Goal: Information Seeking & Learning: Compare options

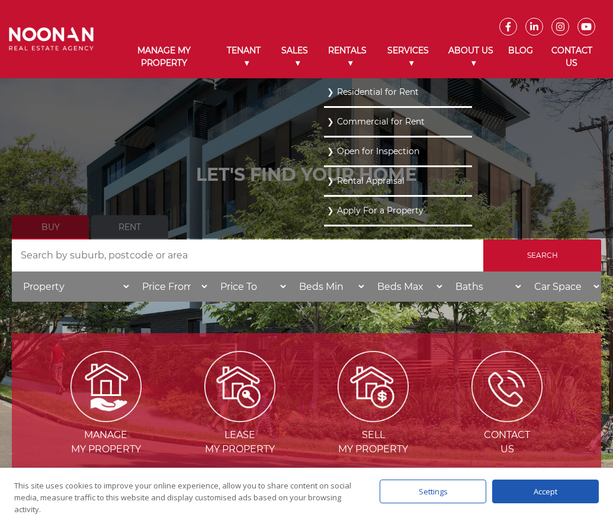
click at [333, 88] on link "Residential for Rent" at bounding box center [398, 92] width 142 height 16
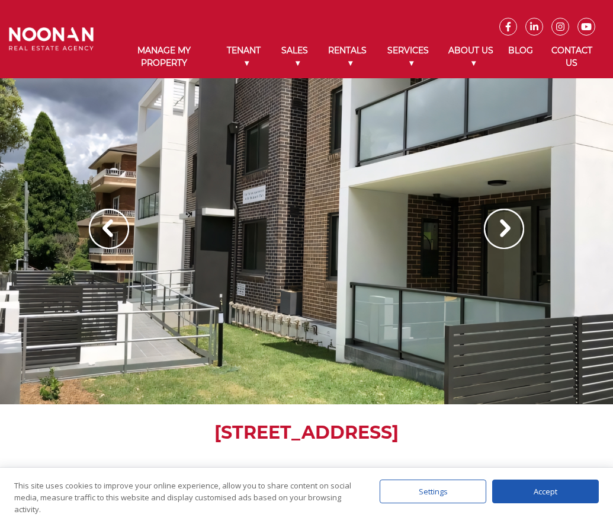
click at [494, 235] on img at bounding box center [504, 229] width 40 height 40
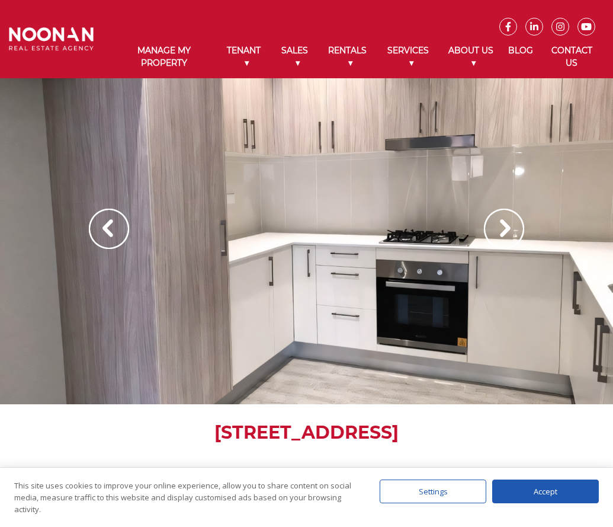
click at [494, 235] on img at bounding box center [504, 229] width 40 height 40
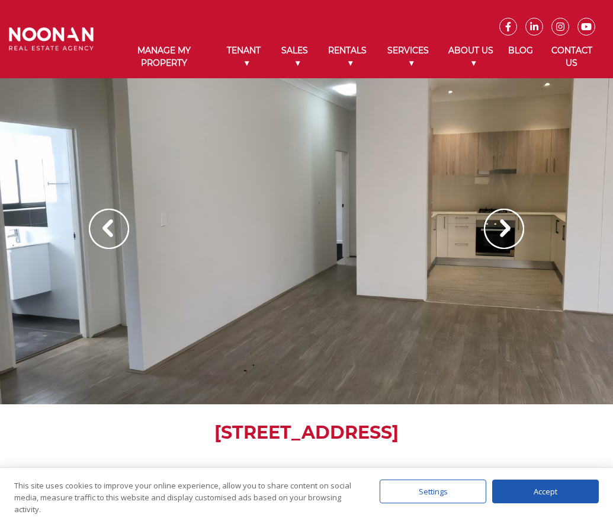
click at [493, 233] on img at bounding box center [504, 229] width 40 height 40
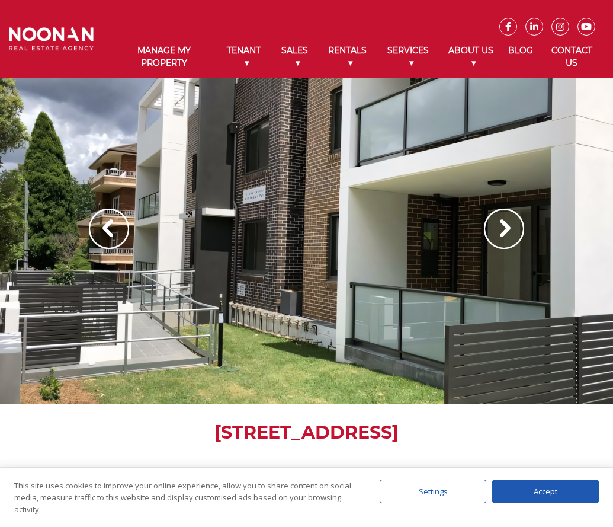
click at [493, 233] on img at bounding box center [504, 229] width 40 height 40
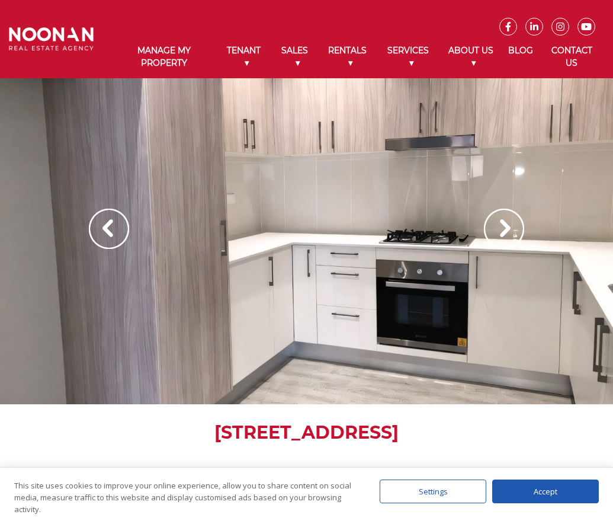
click at [493, 233] on img at bounding box center [504, 229] width 40 height 40
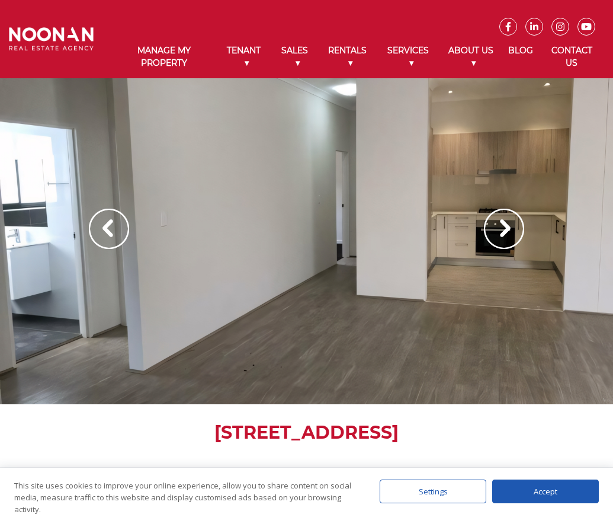
click at [493, 233] on img at bounding box center [504, 229] width 40 height 40
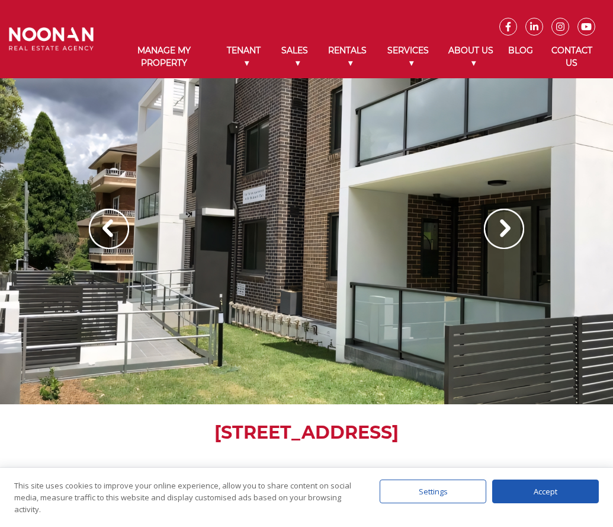
click at [493, 233] on img at bounding box center [504, 229] width 40 height 40
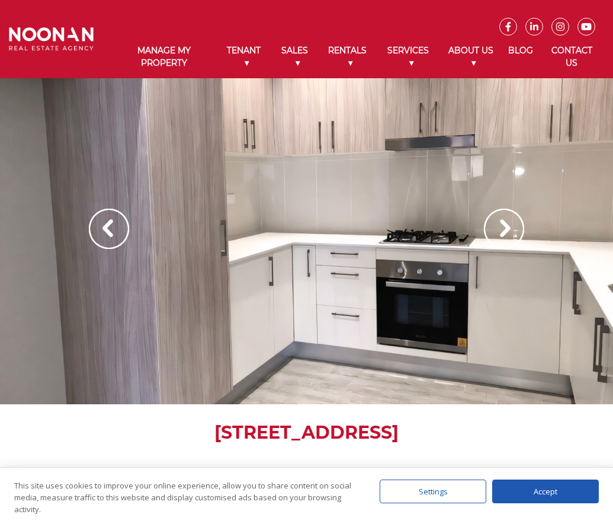
click at [493, 233] on img at bounding box center [504, 229] width 40 height 40
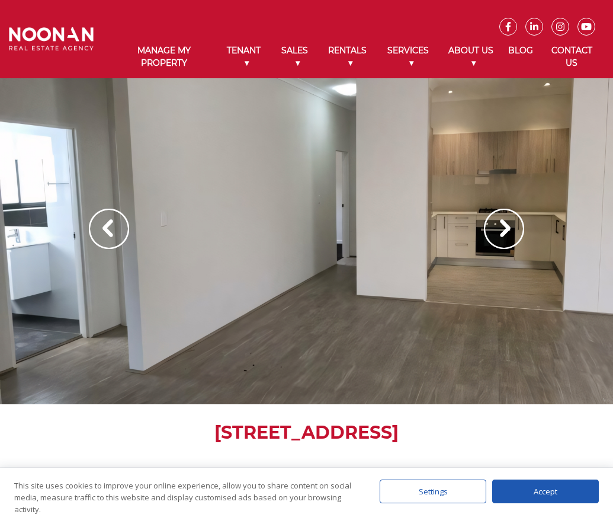
click at [493, 233] on img at bounding box center [504, 229] width 40 height 40
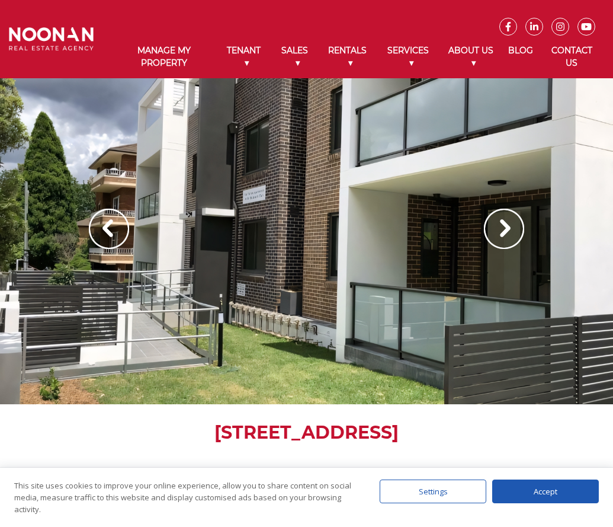
click at [493, 233] on img at bounding box center [504, 229] width 40 height 40
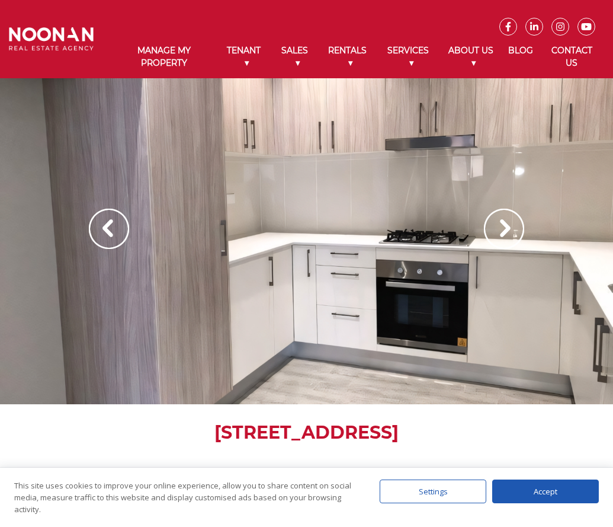
click at [493, 233] on img at bounding box center [504, 229] width 40 height 40
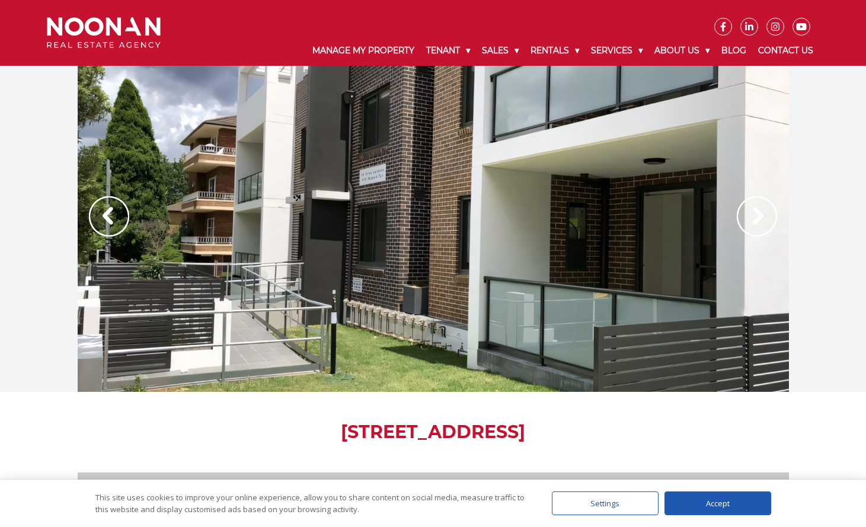
click at [613, 215] on img at bounding box center [757, 216] width 40 height 40
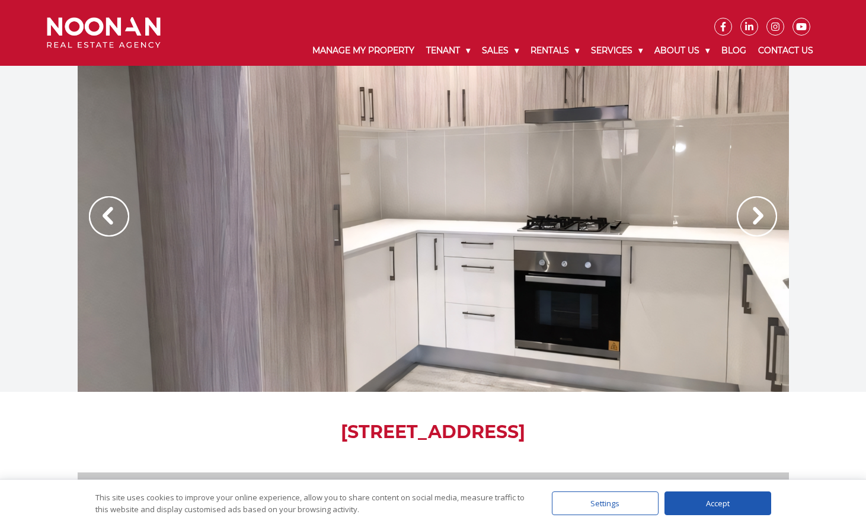
click at [613, 217] on img at bounding box center [757, 216] width 40 height 40
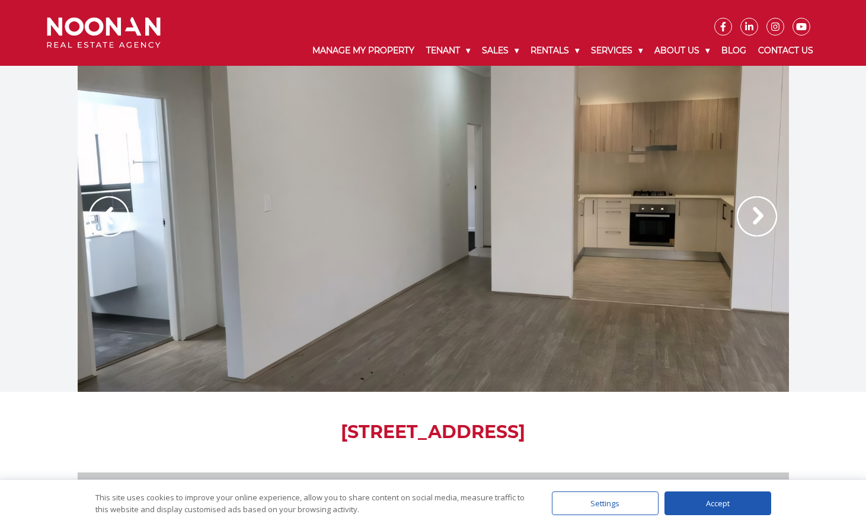
click at [613, 217] on img at bounding box center [757, 216] width 40 height 40
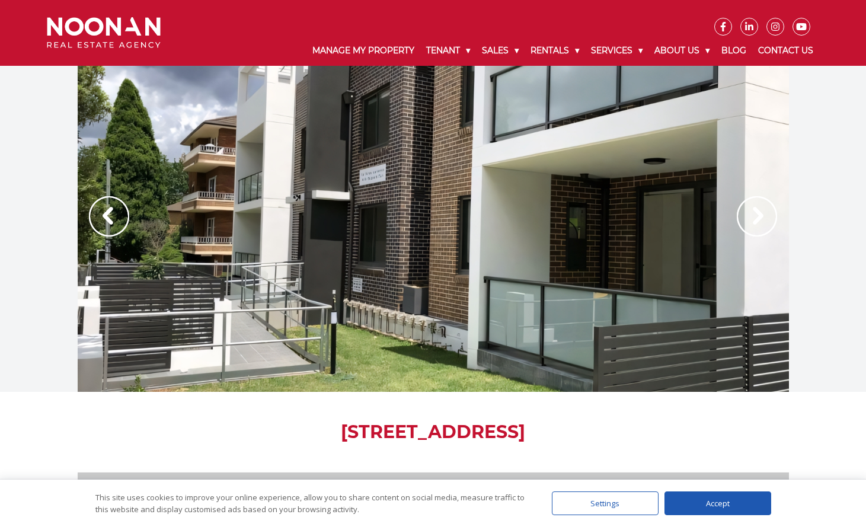
click at [613, 217] on img at bounding box center [757, 216] width 40 height 40
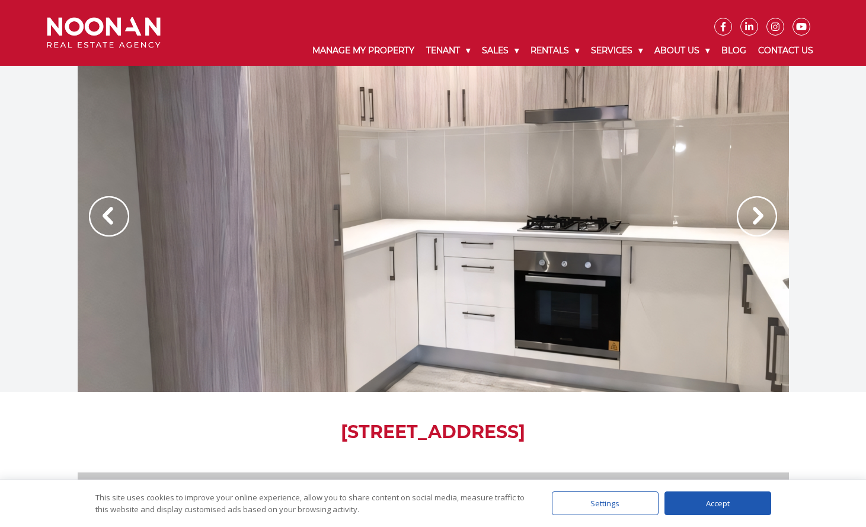
click at [613, 217] on img at bounding box center [757, 216] width 40 height 40
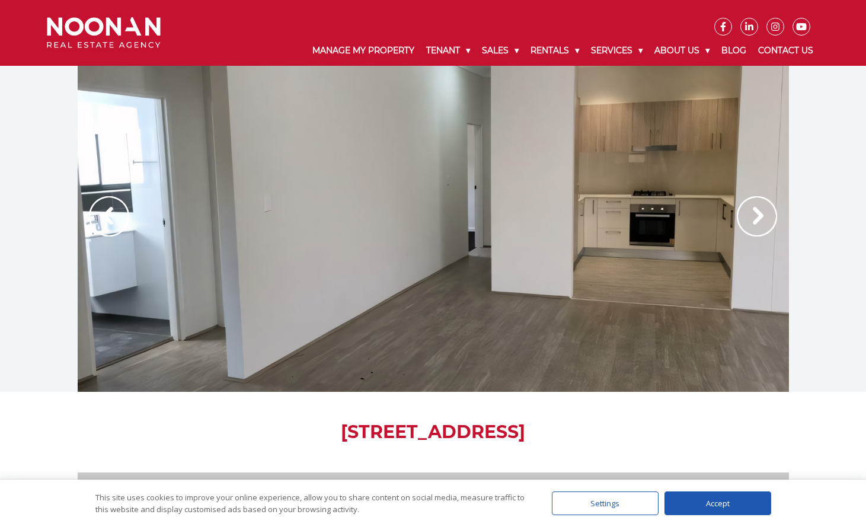
click at [613, 217] on img at bounding box center [757, 216] width 40 height 40
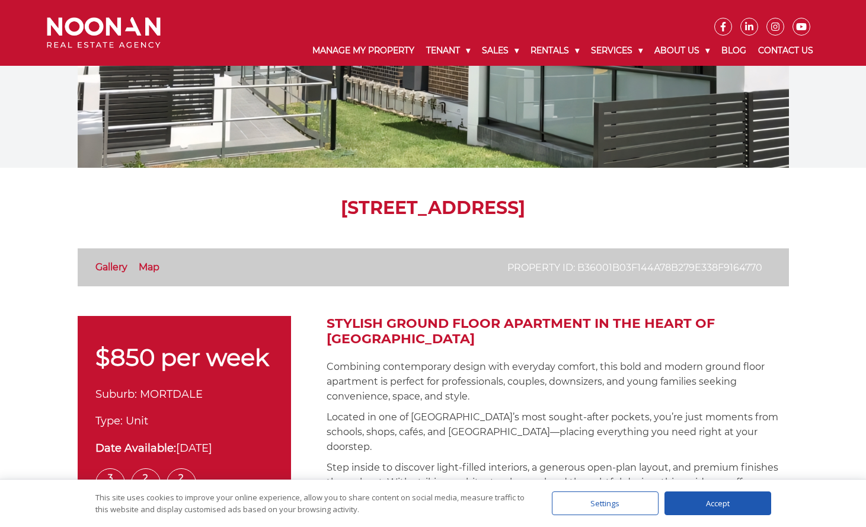
scroll to position [218, 0]
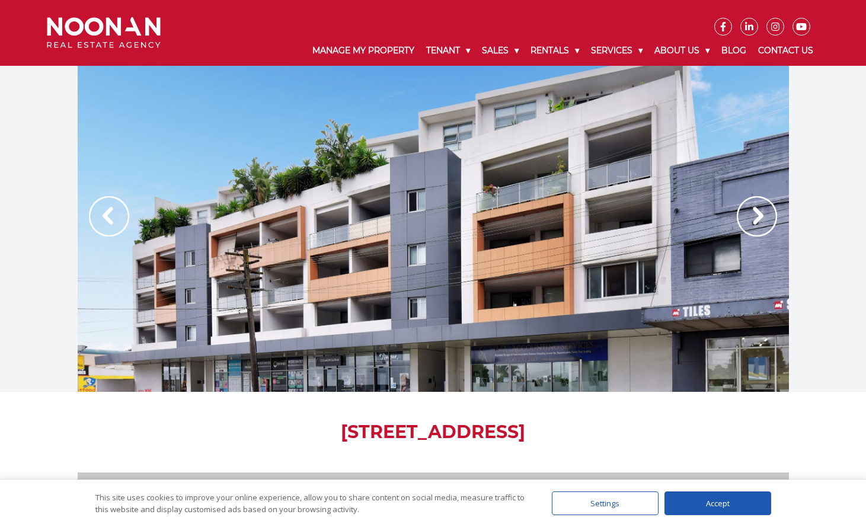
scroll to position [40, 0]
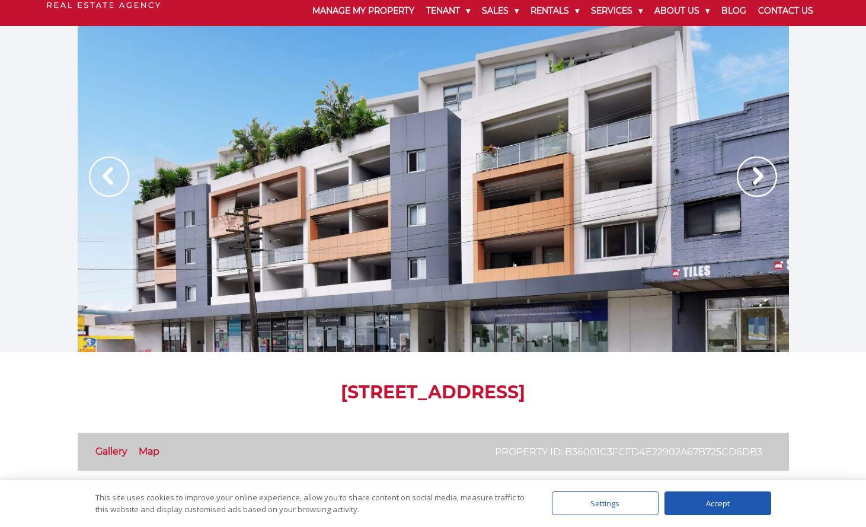
click at [772, 179] on img at bounding box center [757, 176] width 40 height 40
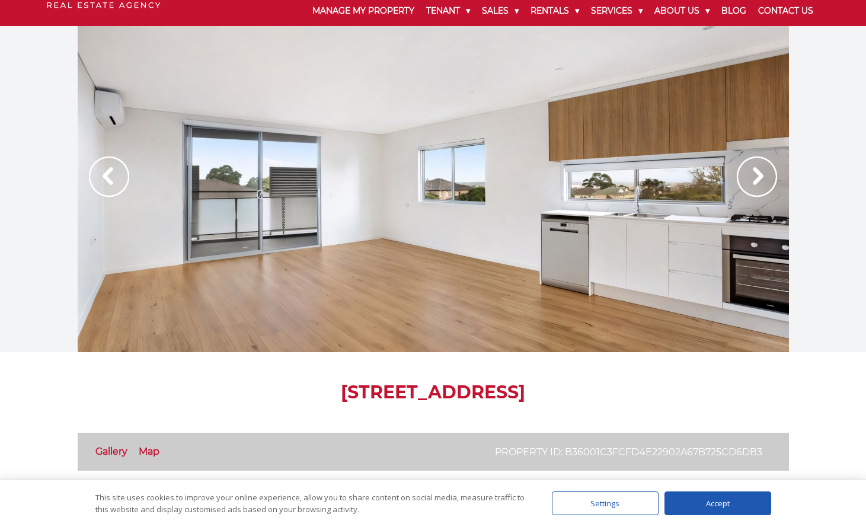
click at [772, 179] on img at bounding box center [757, 176] width 40 height 40
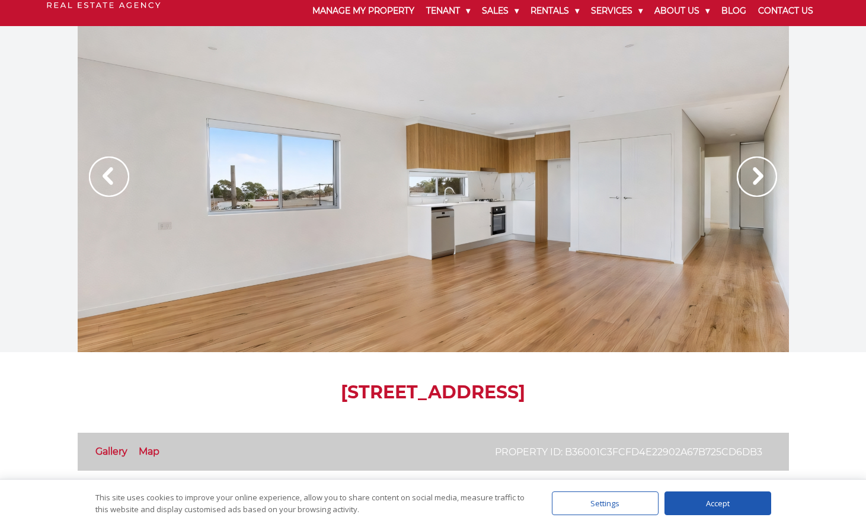
click at [771, 179] on img at bounding box center [757, 176] width 40 height 40
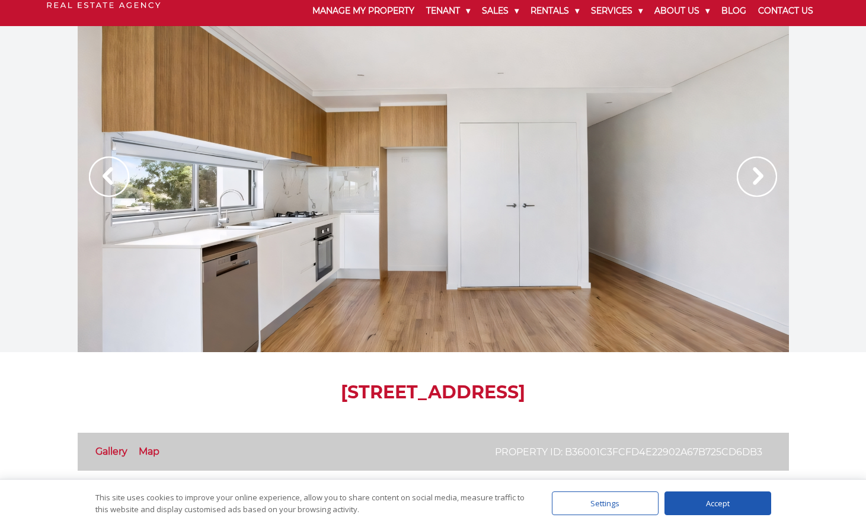
click at [771, 179] on img at bounding box center [757, 176] width 40 height 40
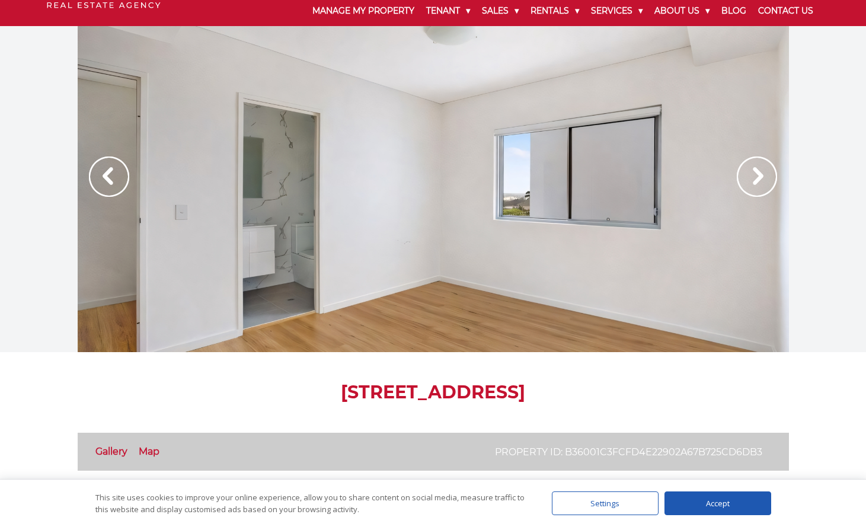
click at [771, 179] on img at bounding box center [757, 176] width 40 height 40
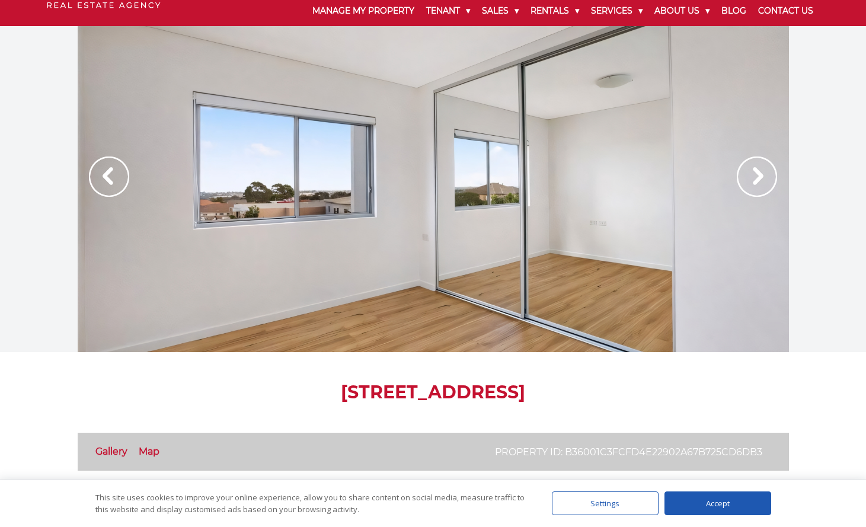
click at [771, 180] on img at bounding box center [757, 176] width 40 height 40
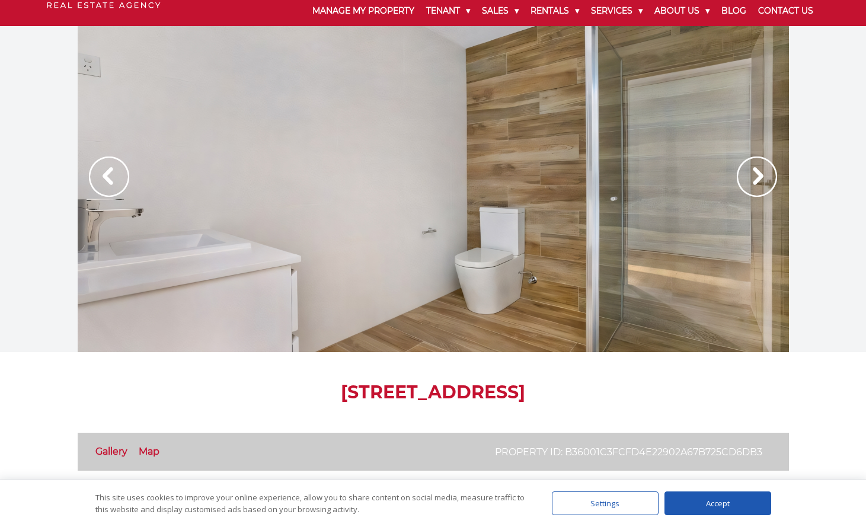
click at [771, 180] on img at bounding box center [757, 176] width 40 height 40
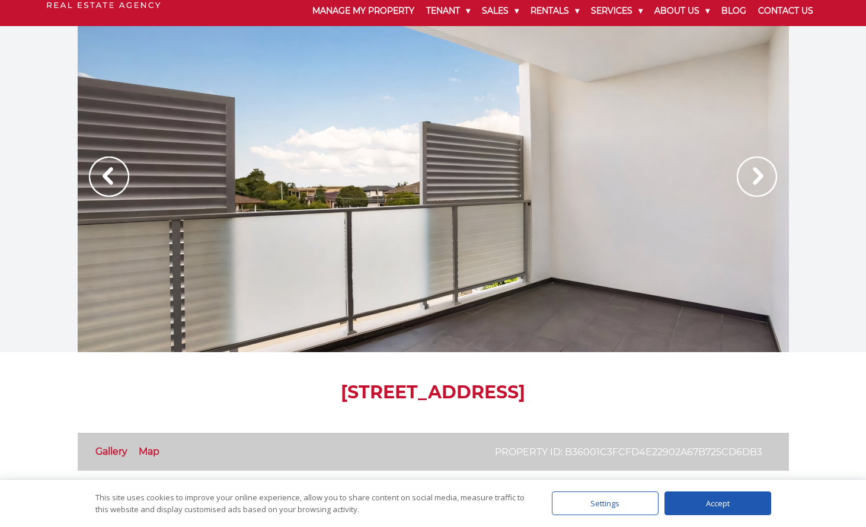
click at [771, 180] on img at bounding box center [757, 176] width 40 height 40
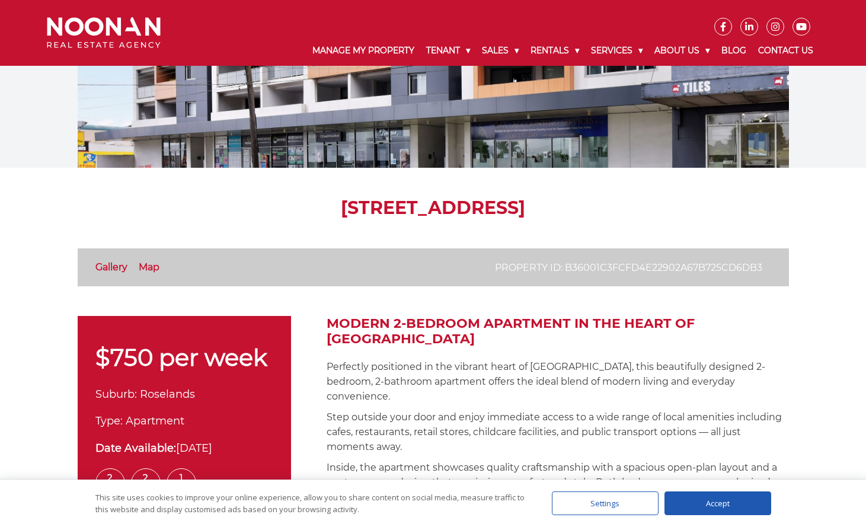
scroll to position [277, 0]
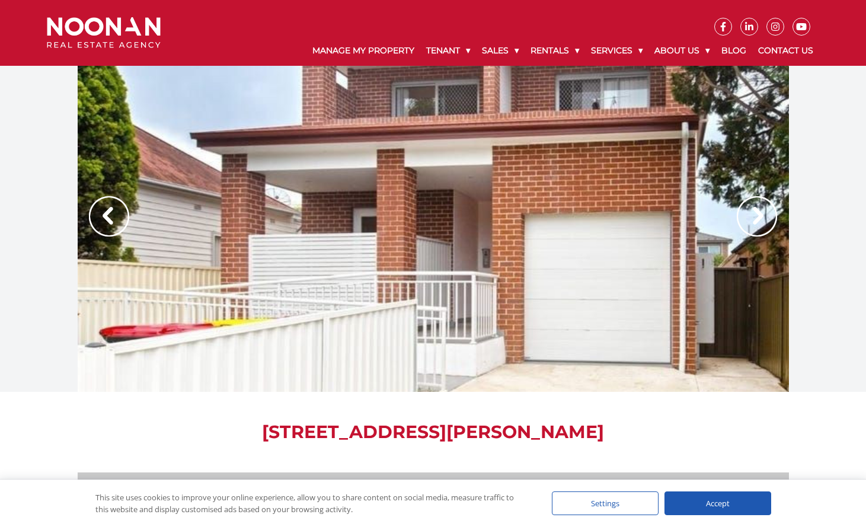
click at [746, 213] on img at bounding box center [757, 216] width 40 height 40
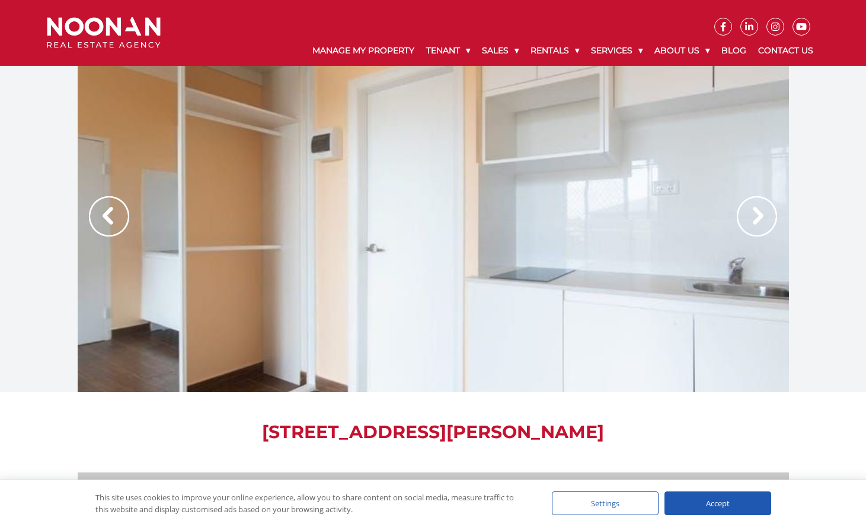
click at [746, 212] on img at bounding box center [757, 216] width 40 height 40
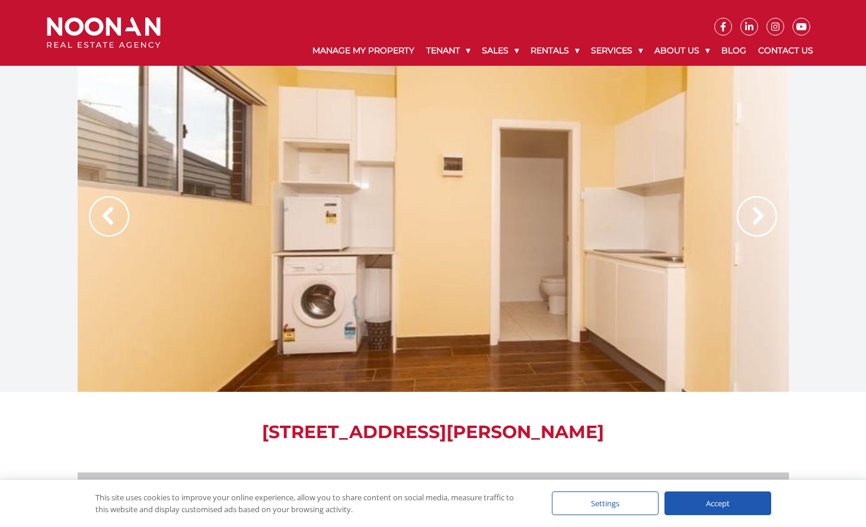
click at [751, 210] on img at bounding box center [757, 216] width 40 height 40
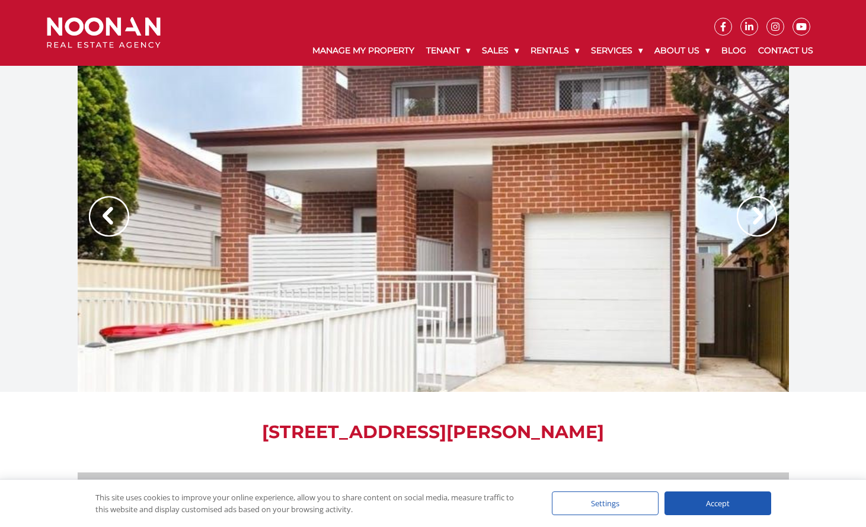
click at [751, 210] on img at bounding box center [757, 216] width 40 height 40
